Goal: Task Accomplishment & Management: Use online tool/utility

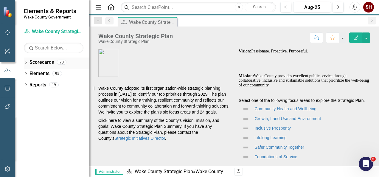
click at [26, 63] on icon "Dropdown" at bounding box center [26, 62] width 4 height 3
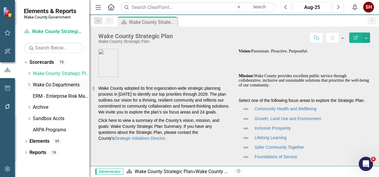
click at [30, 85] on icon "Dropdown" at bounding box center [29, 85] width 4 height 4
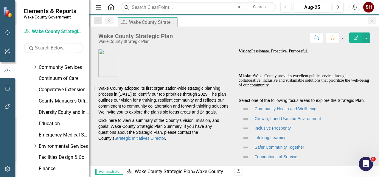
scroll to position [60, 0]
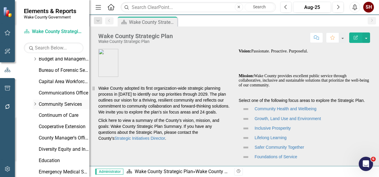
click at [35, 103] on icon "Dropdown" at bounding box center [35, 104] width 4 height 4
click at [49, 138] on link "Planning, Development and Inspections (PDI)" at bounding box center [67, 138] width 45 height 7
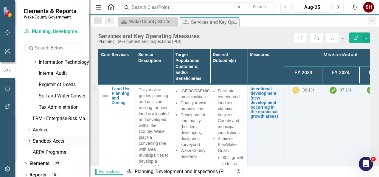
scroll to position [320, 0]
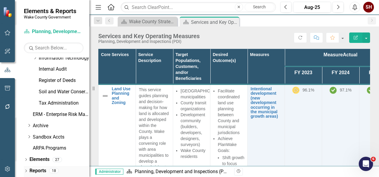
click at [26, 170] on icon at bounding box center [25, 171] width 1 height 3
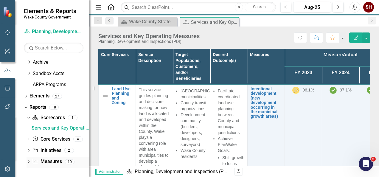
click at [35, 161] on icon "Measure" at bounding box center [35, 161] width 6 height 5
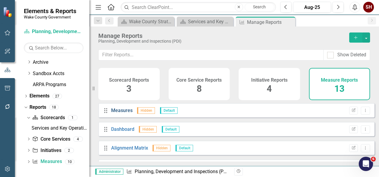
click at [116, 113] on link "Measures" at bounding box center [121, 111] width 21 height 6
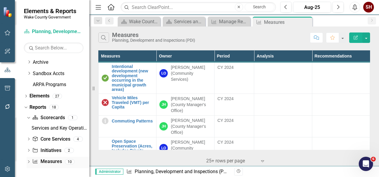
click at [27, 162] on icon "Dropdown" at bounding box center [29, 162] width 4 height 3
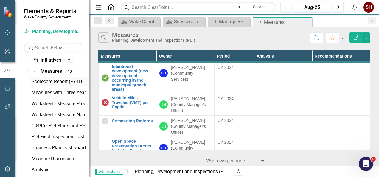
scroll to position [473, 0]
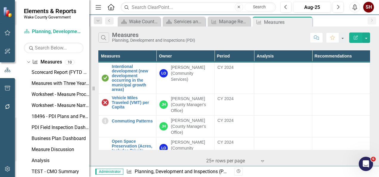
click at [50, 85] on div "Measures with Three Years of Actuals" at bounding box center [61, 83] width 58 height 5
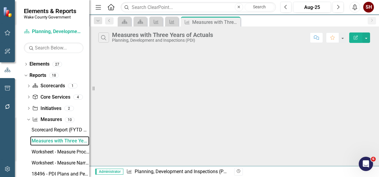
scroll to position [384, 0]
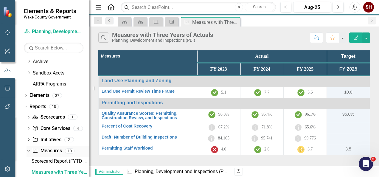
click at [50, 150] on link "Measure Measures" at bounding box center [47, 151] width 30 height 7
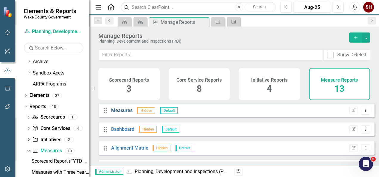
click at [121, 113] on link "Measures" at bounding box center [121, 111] width 21 height 6
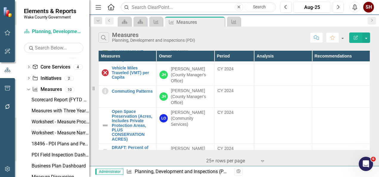
scroll to position [414, 0]
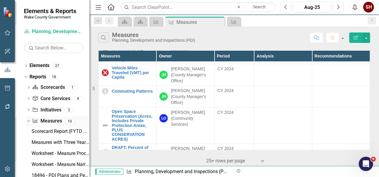
click at [54, 122] on link "Measure Measures" at bounding box center [47, 121] width 30 height 7
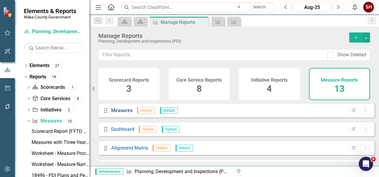
click at [121, 113] on link "Measures" at bounding box center [121, 111] width 21 height 6
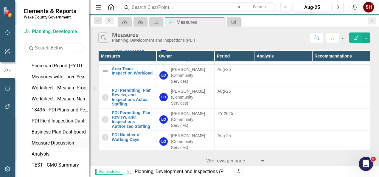
scroll to position [483, 0]
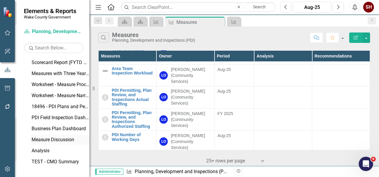
click at [69, 140] on div "Measure Discussion" at bounding box center [61, 139] width 58 height 5
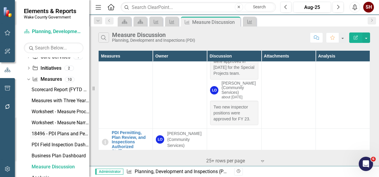
scroll to position [424, 0]
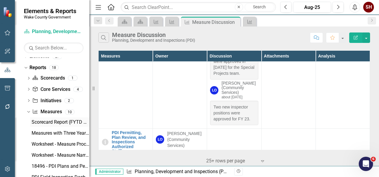
click at [69, 123] on div "Scorecard Report (FYTD Quarters)" at bounding box center [61, 122] width 58 height 5
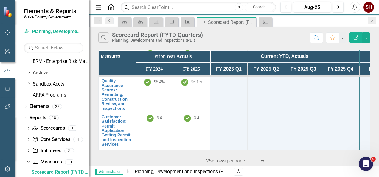
scroll to position [95, 0]
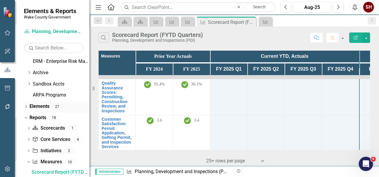
click at [27, 108] on icon "Dropdown" at bounding box center [26, 107] width 4 height 3
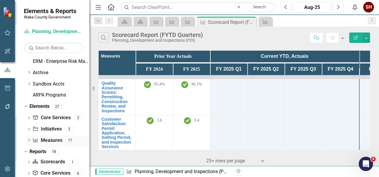
click at [29, 142] on icon "Dropdown" at bounding box center [29, 140] width 4 height 3
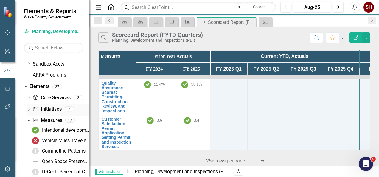
scroll to position [373, 0]
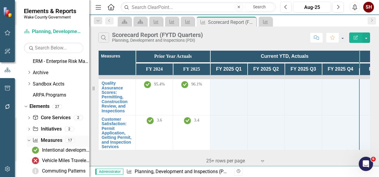
click at [52, 142] on link "Measure Measures" at bounding box center [48, 140] width 30 height 7
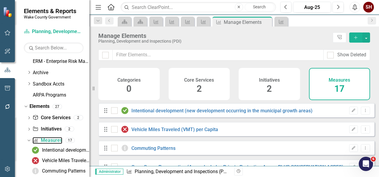
checkbox input "false"
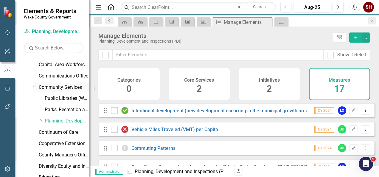
scroll to position [45, 0]
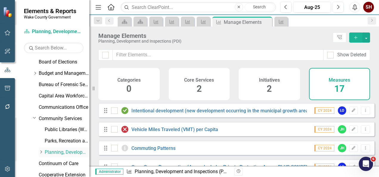
click at [58, 152] on link "Planning, Development and Inspections (PDI)" at bounding box center [67, 152] width 45 height 7
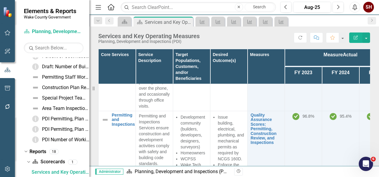
scroll to position [686, 0]
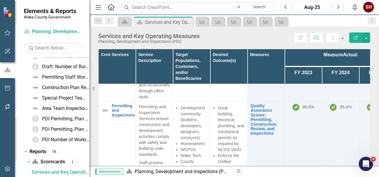
click at [359, 89] on td "7.7" at bounding box center [340, 20] width 37 height 163
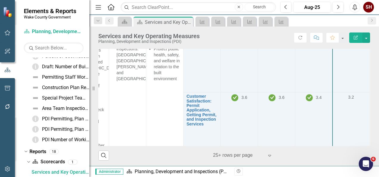
scroll to position [880, 73]
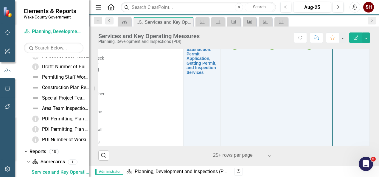
click at [92, 89] on div "Resize" at bounding box center [91, 88] width 5 height 177
drag, startPoint x: 92, startPoint y: 89, endPoint x: 5, endPoint y: 88, distance: 86.8
click at [5, 88] on div "Elements & Reports Wake County Government Scorecard Planning, Development and I…" at bounding box center [44, 88] width 89 height 177
click at [95, 88] on icon "Resize" at bounding box center [95, 88] width 6 height 5
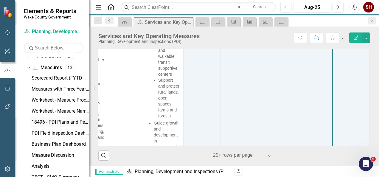
scroll to position [705, 0]
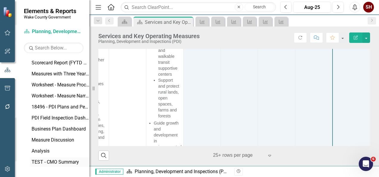
click at [43, 160] on div "TEST - CMO Summary" at bounding box center [61, 162] width 58 height 5
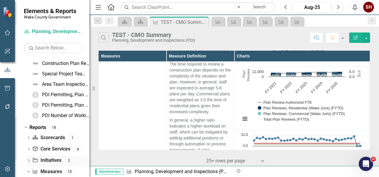
scroll to position [605, 0]
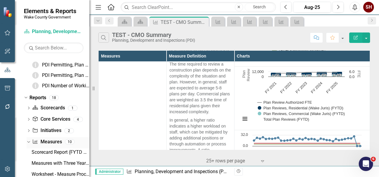
click at [52, 140] on link "Measure Measures" at bounding box center [47, 142] width 30 height 7
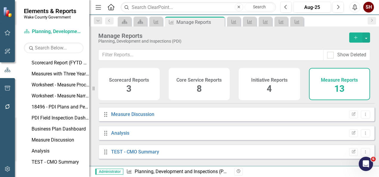
scroll to position [186, 0]
click at [60, 160] on div "TEST - CMO Summary" at bounding box center [61, 162] width 58 height 5
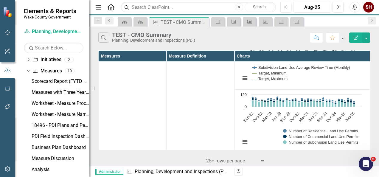
scroll to position [605, 0]
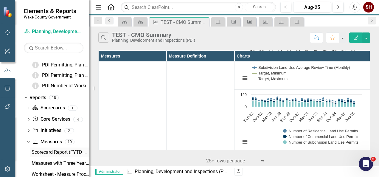
drag, startPoint x: 52, startPoint y: 150, endPoint x: 71, endPoint y: 152, distance: 19.2
click at [52, 150] on div "Scorecard Report (FYTD Quarters)" at bounding box center [61, 152] width 58 height 5
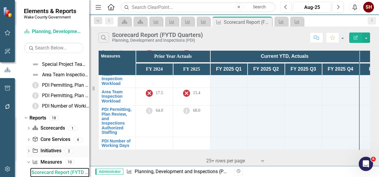
scroll to position [644, 0]
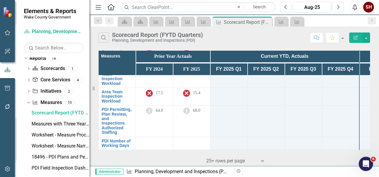
click at [70, 126] on link "Measures with Three Years of Actuals" at bounding box center [59, 124] width 59 height 10
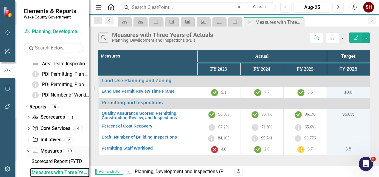
scroll to position [655, 0]
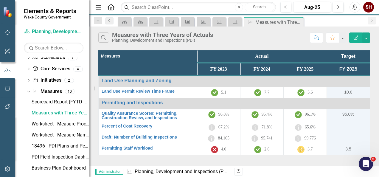
click at [371, 41] on div "Search Measures with Three Years of Actuals Planning, Development and Inspectio…" at bounding box center [234, 36] width 290 height 19
click at [367, 40] on button "button" at bounding box center [367, 38] width 8 height 10
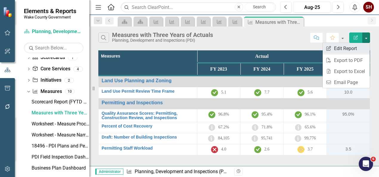
click at [361, 47] on link "Edit Report Edit Report" at bounding box center [346, 48] width 47 height 11
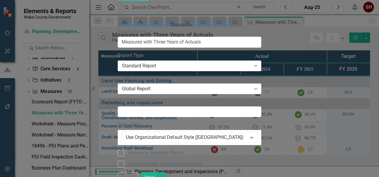
click at [171, 28] on link "Measures" at bounding box center [181, 25] width 21 height 6
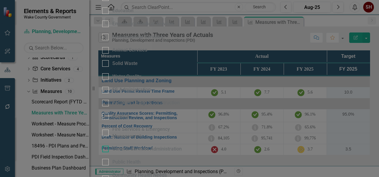
scroll to position [179, 0]
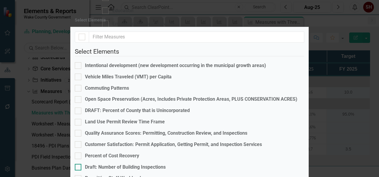
scroll to position [0, 0]
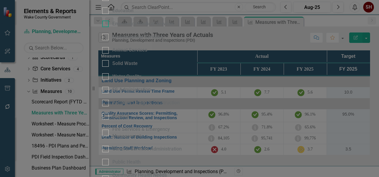
scroll to position [418, 0]
